Goal: Navigation & Orientation: Find specific page/section

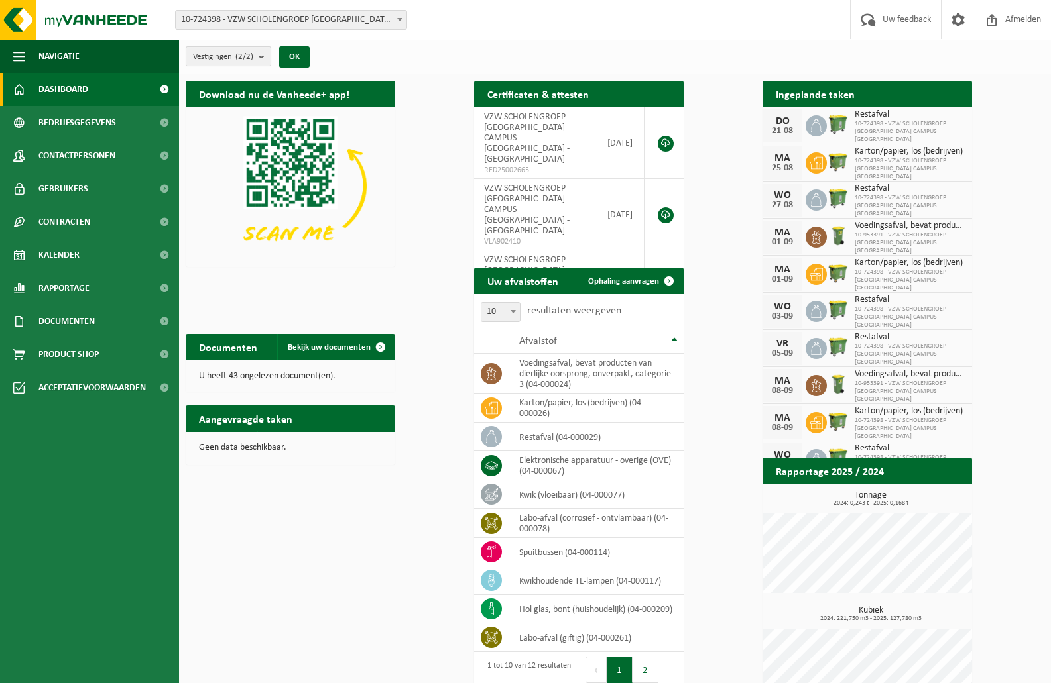
click at [237, 62] on span "Vestigingen (2/2)" at bounding box center [223, 57] width 60 height 20
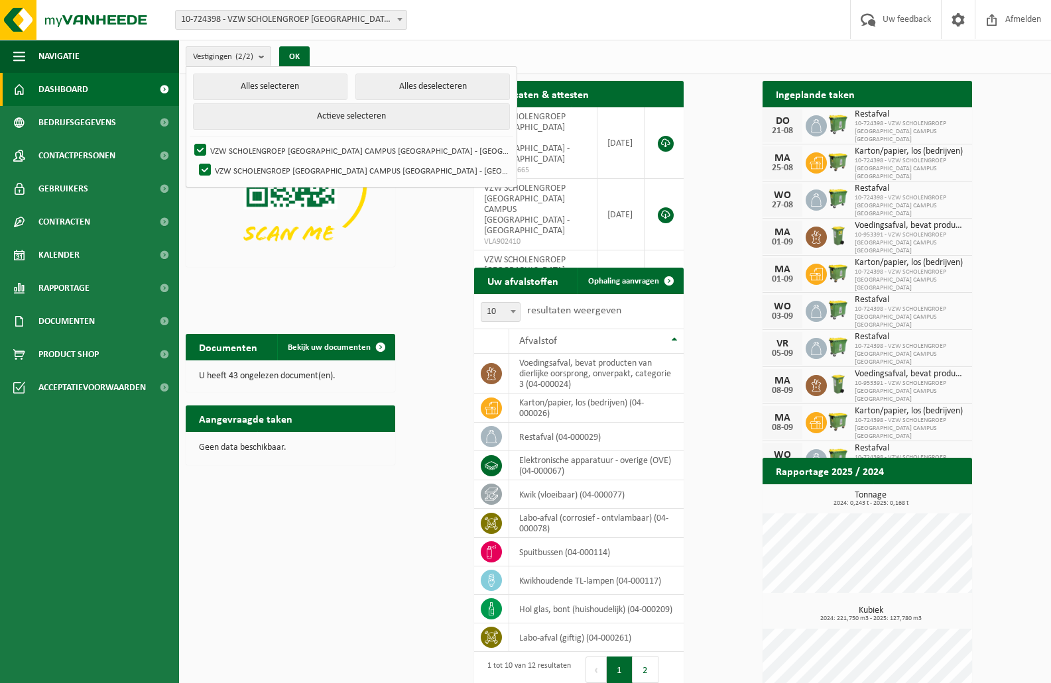
click at [626, 7] on div "Vestiging: 10-724398 - VZW SCHOLENGROEP SINT-MICHIEL - VISO CAMPUS POLENPLEIN -…" at bounding box center [525, 20] width 1051 height 40
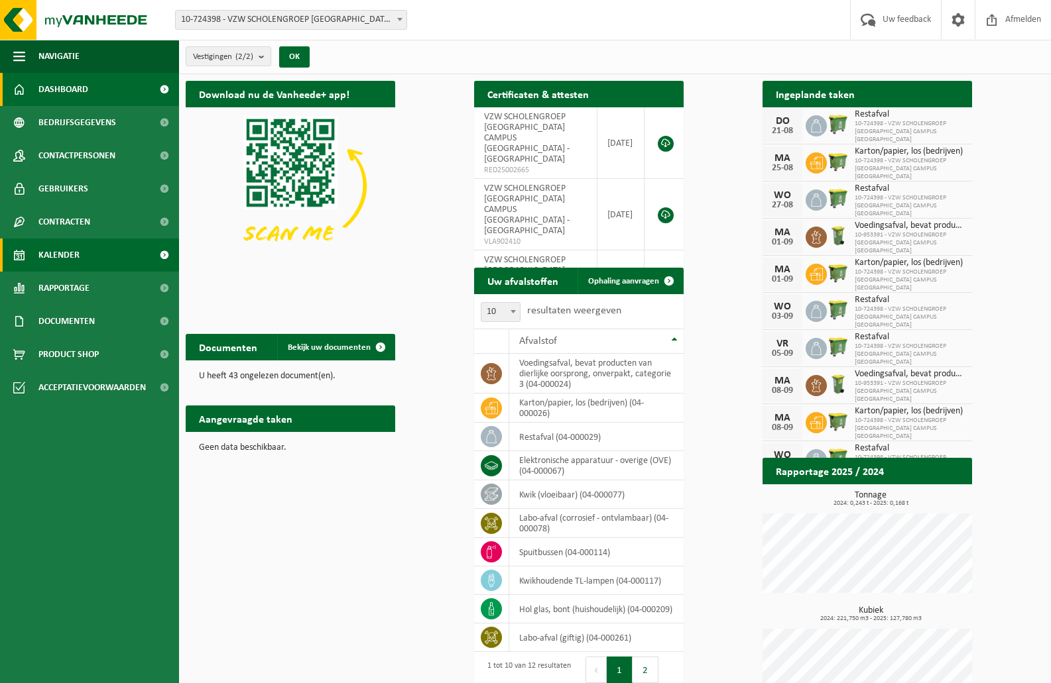
click at [78, 261] on span "Kalender" at bounding box center [58, 255] width 41 height 33
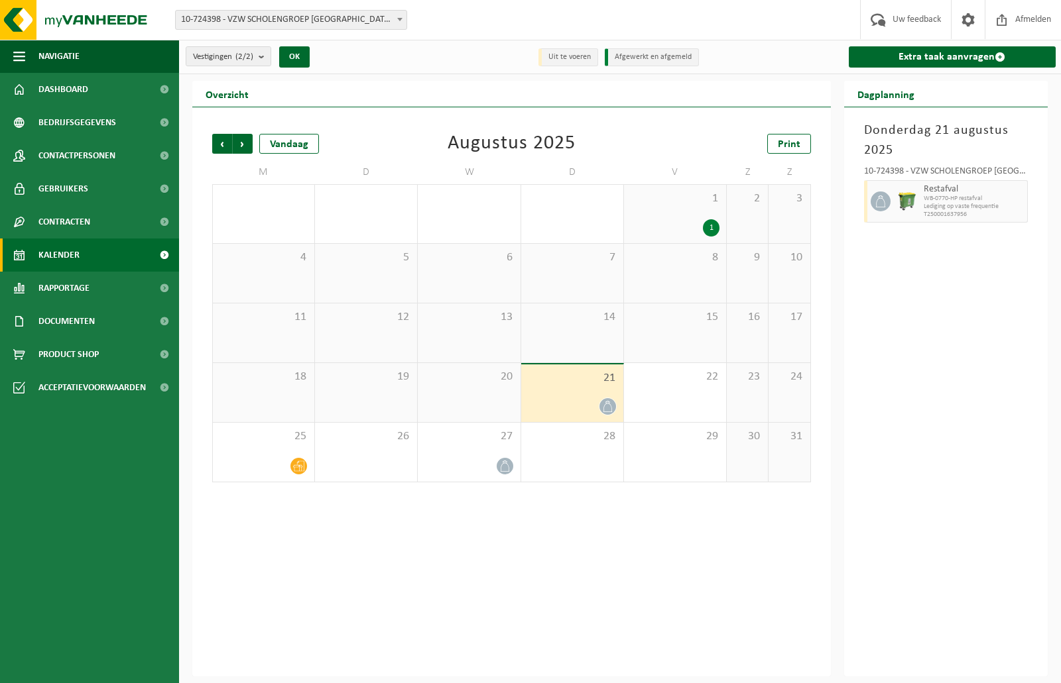
click at [498, 551] on div "Vorige Volgende Vandaag [DATE] Print M D W D V Z Z 28 29 30 31 1 1 2 3 4 5 6 7 …" at bounding box center [511, 391] width 638 height 569
